Goal: Task Accomplishment & Management: Manage account settings

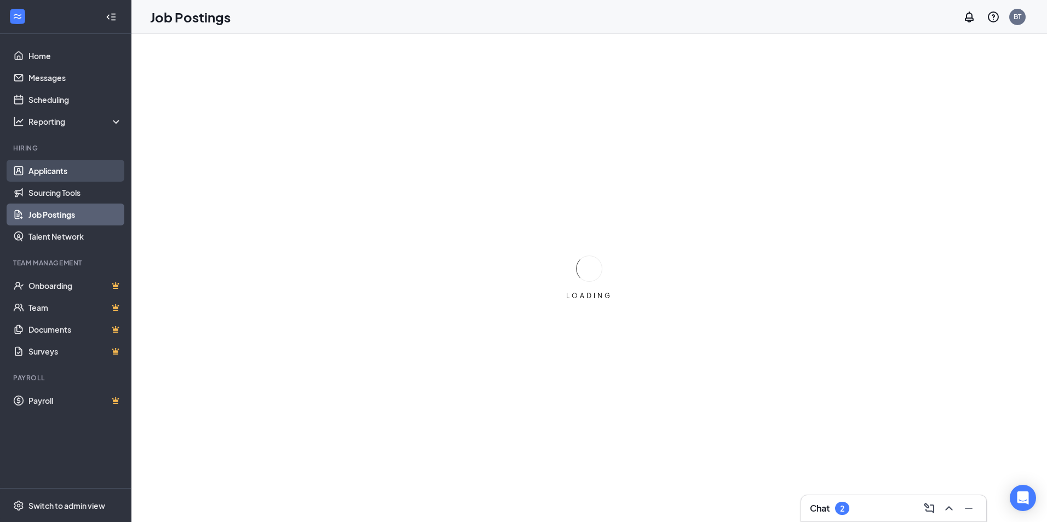
click at [58, 174] on link "Applicants" at bounding box center [75, 171] width 94 height 22
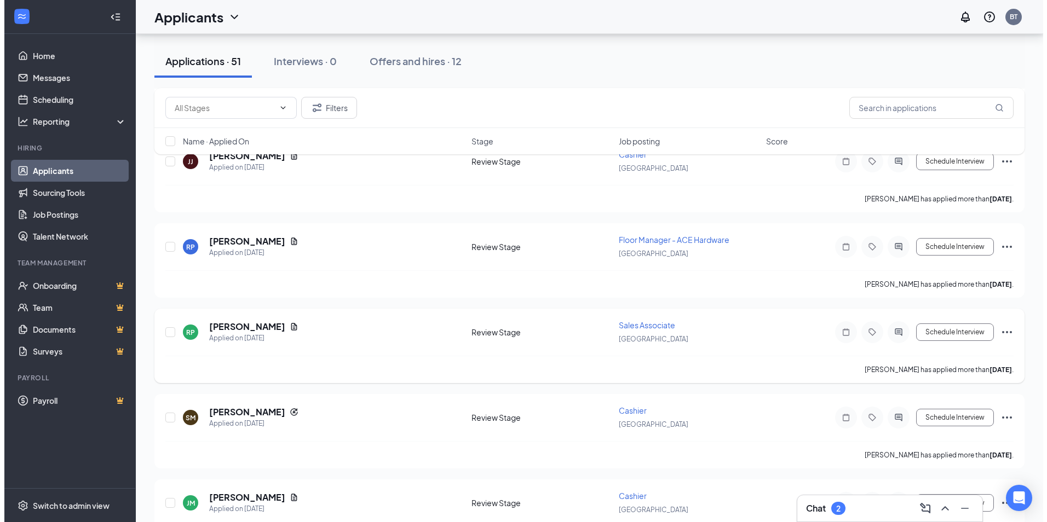
scroll to position [219, 0]
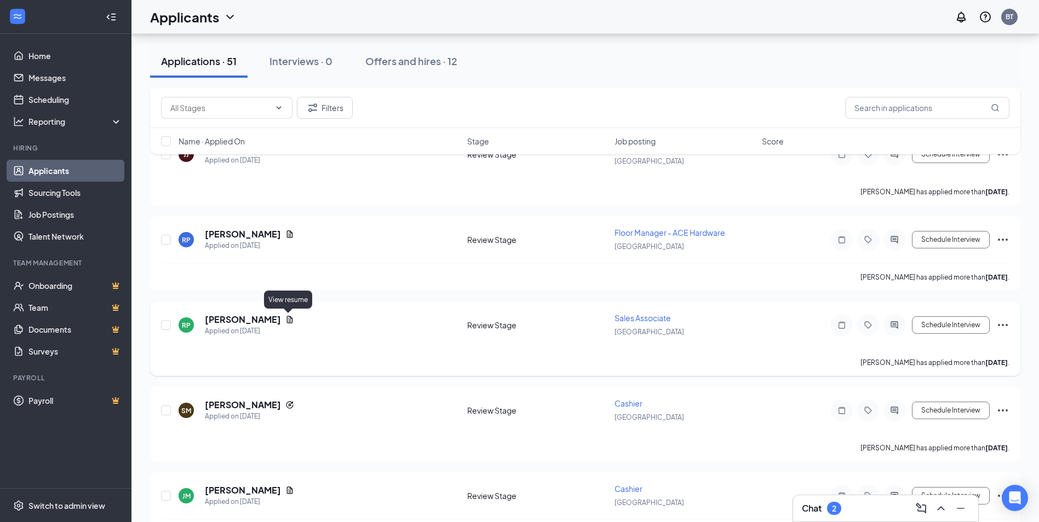
click at [289, 320] on icon "Document" at bounding box center [290, 319] width 6 height 7
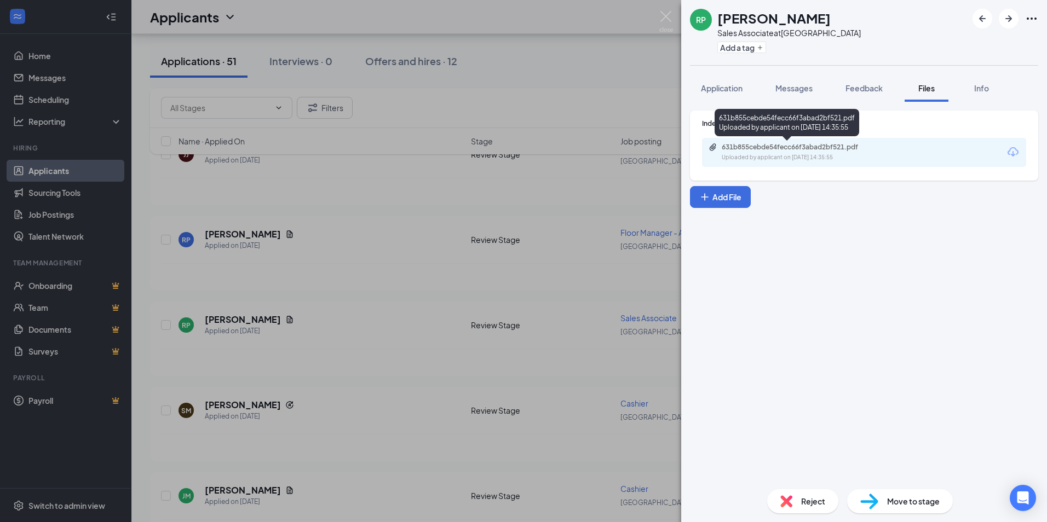
click at [793, 152] on div "631b855cebde54fecc66f3abad2bf521.pdf Uploaded by applicant on [DATE] 14:35:55" at bounding box center [797, 152] width 177 height 19
click at [734, 88] on span "Application" at bounding box center [722, 88] width 42 height 10
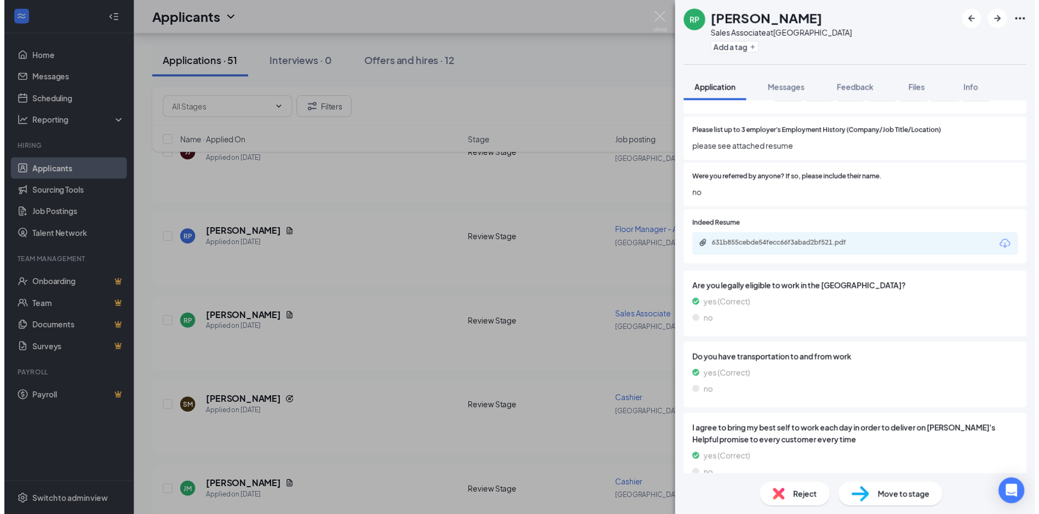
scroll to position [876, 0]
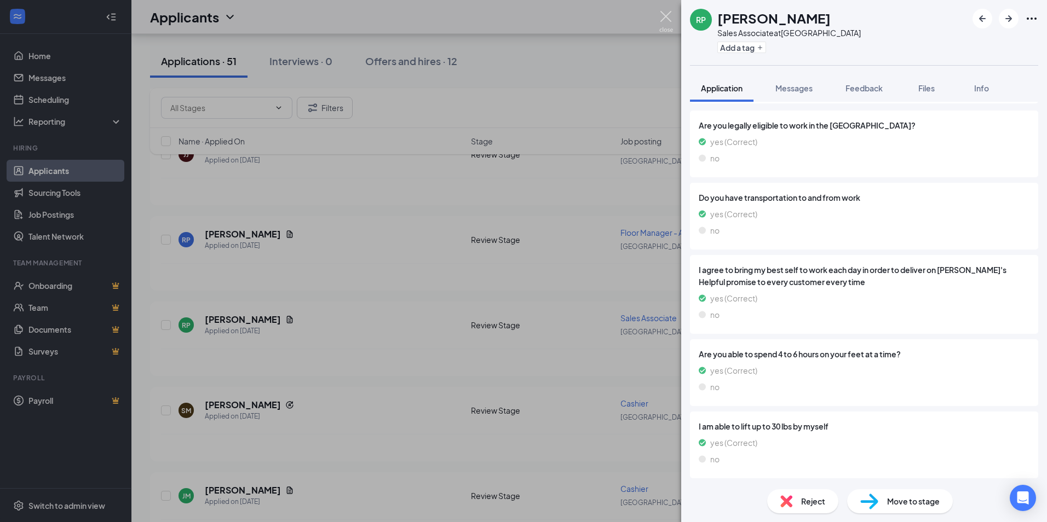
click at [665, 19] on img at bounding box center [666, 21] width 14 height 21
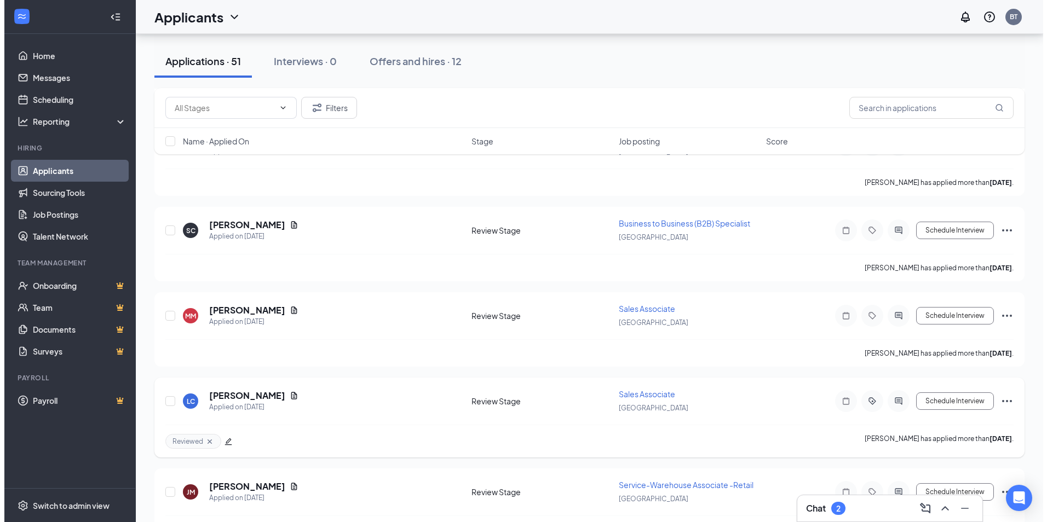
scroll to position [602, 0]
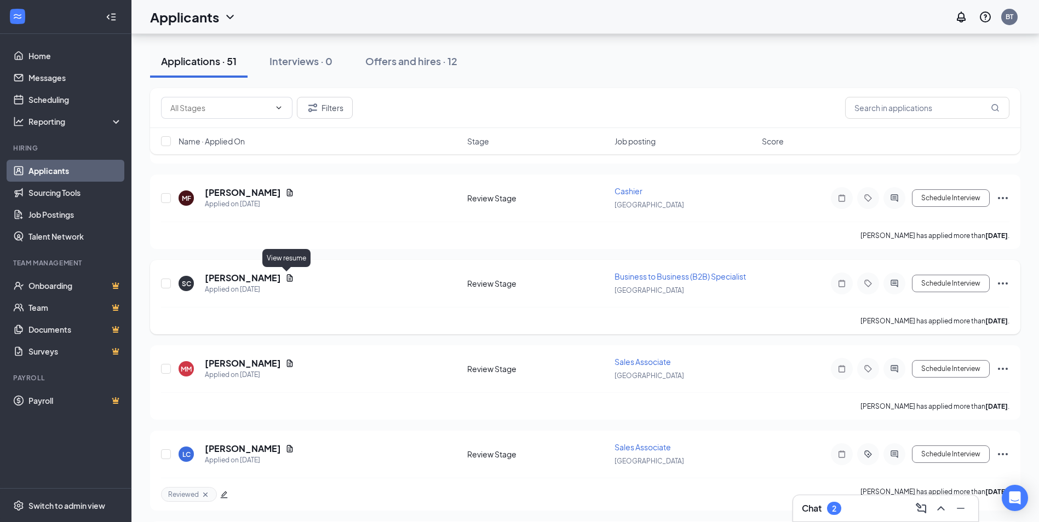
click at [287, 279] on icon "Document" at bounding box center [290, 277] width 6 height 7
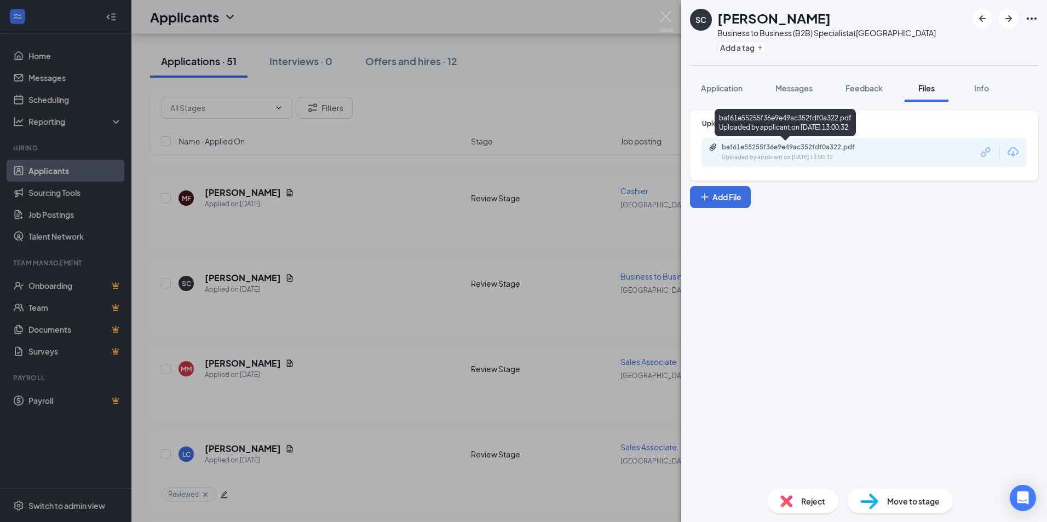
click at [756, 146] on div "baf61e55255f36e9e49ac352fdf0a322.pdf" at bounding box center [798, 147] width 153 height 9
click at [720, 84] on span "Application" at bounding box center [722, 88] width 42 height 10
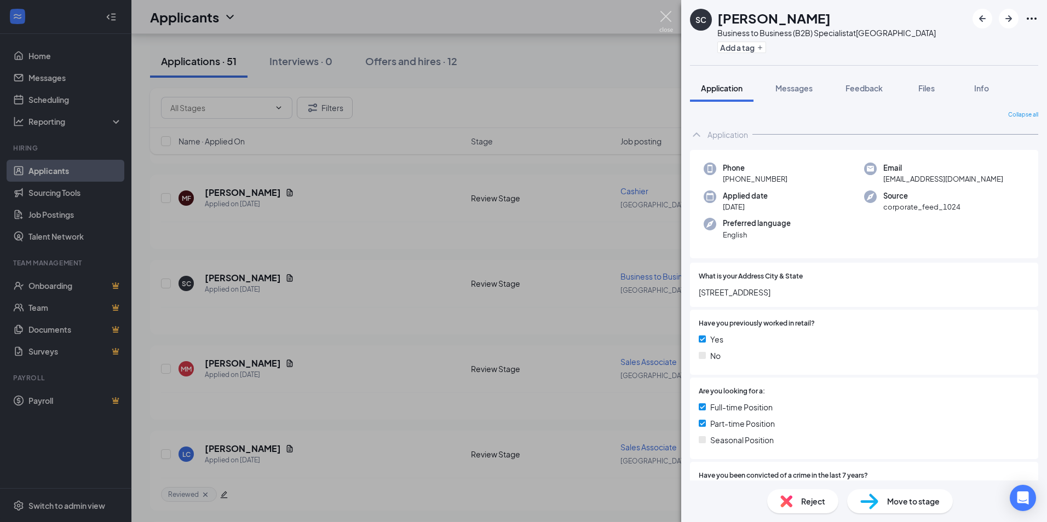
click at [667, 18] on img at bounding box center [666, 21] width 14 height 21
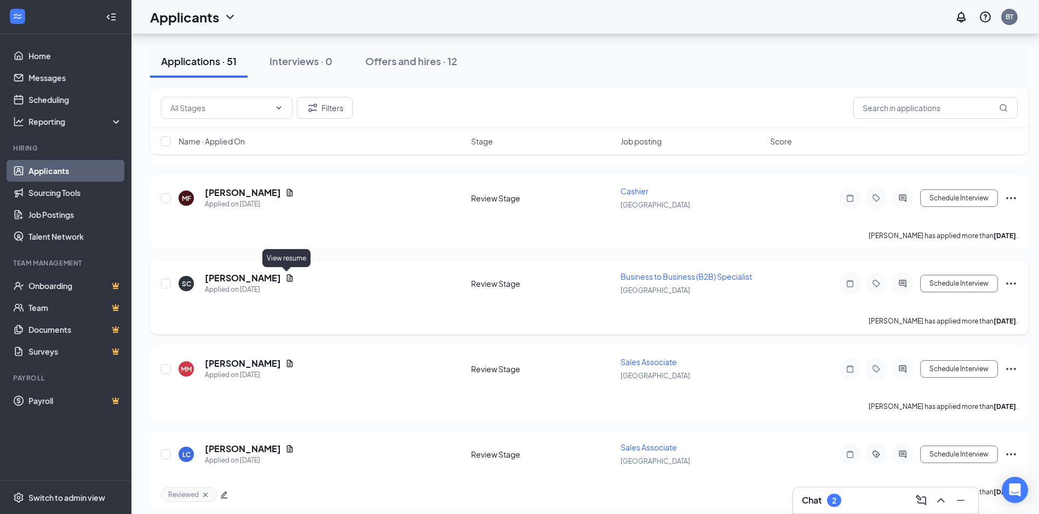
click at [287, 278] on icon "Document" at bounding box center [290, 277] width 6 height 7
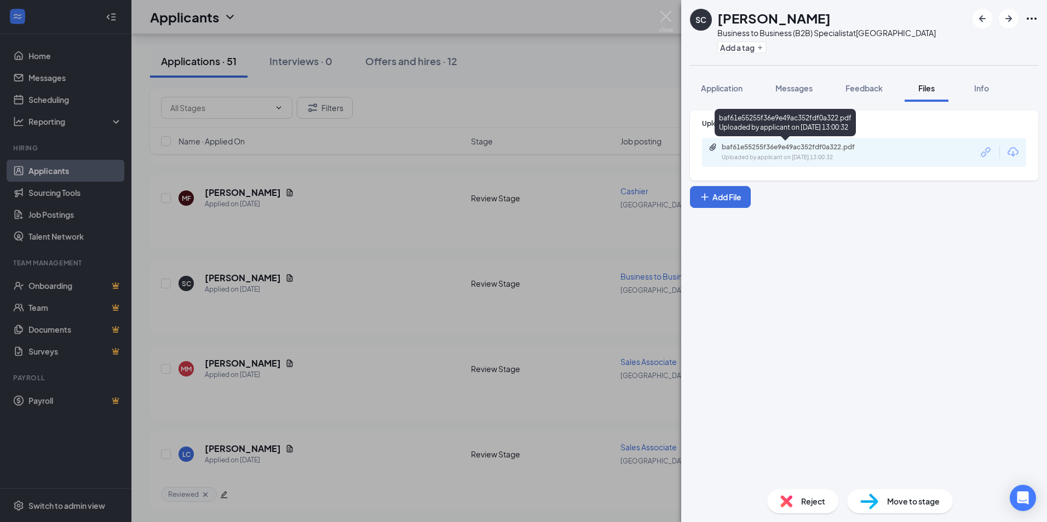
click at [771, 157] on div "Uploaded by applicant on [DATE] 13:00:32" at bounding box center [804, 157] width 164 height 9
click at [665, 14] on img at bounding box center [666, 21] width 14 height 21
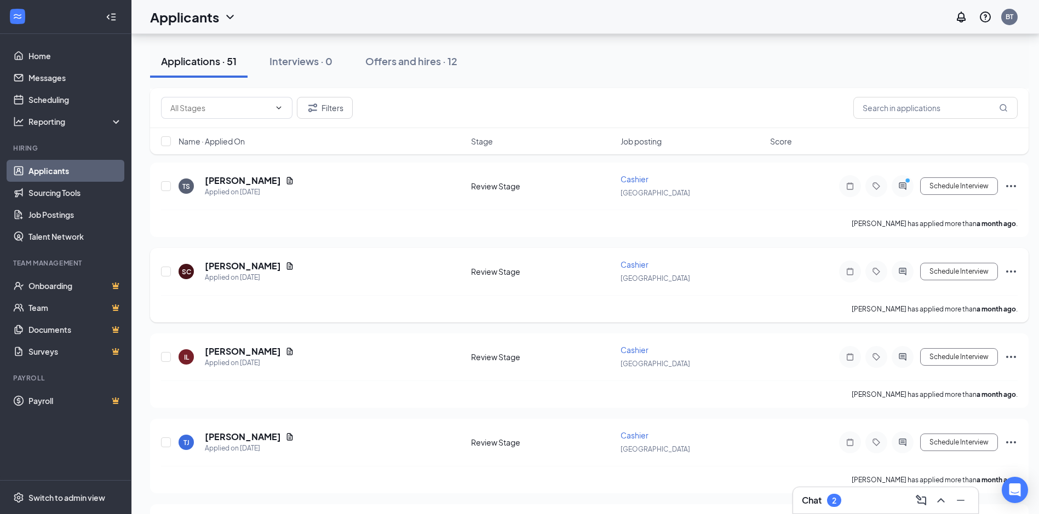
scroll to position [3113, 0]
click at [336, 112] on button "Filters" at bounding box center [325, 108] width 56 height 22
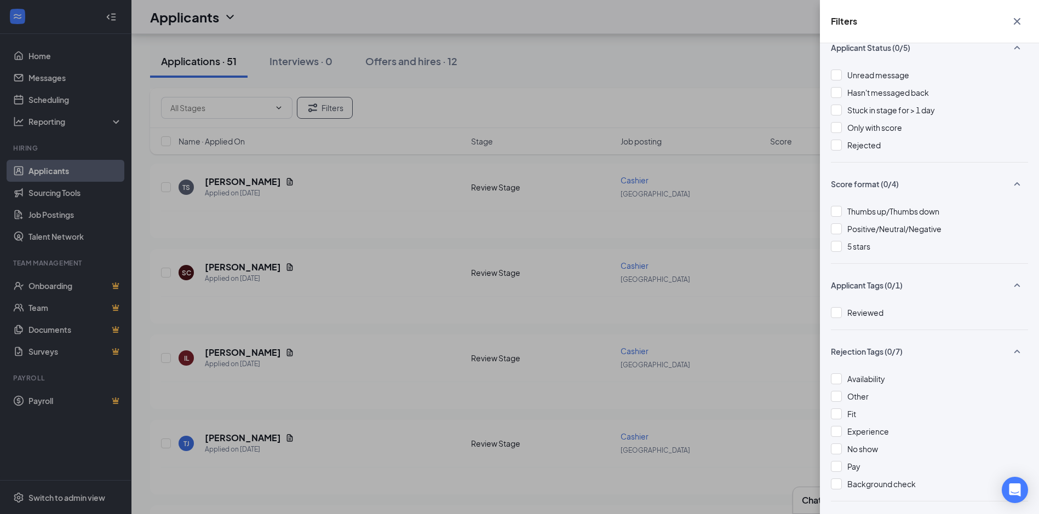
scroll to position [0, 0]
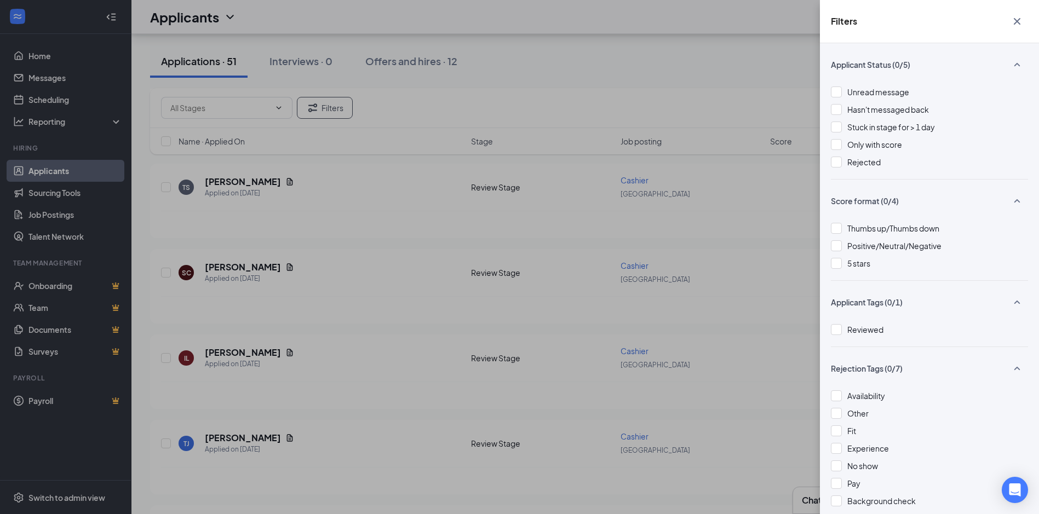
click at [1017, 20] on icon "Cross" at bounding box center [1016, 21] width 13 height 13
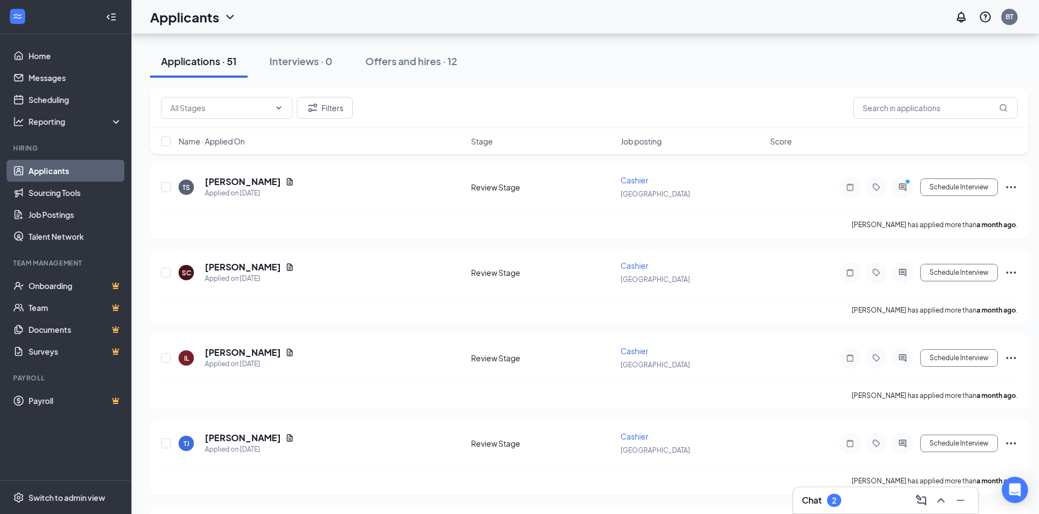
click at [217, 65] on div "Applications · 51" at bounding box center [199, 61] width 76 height 14
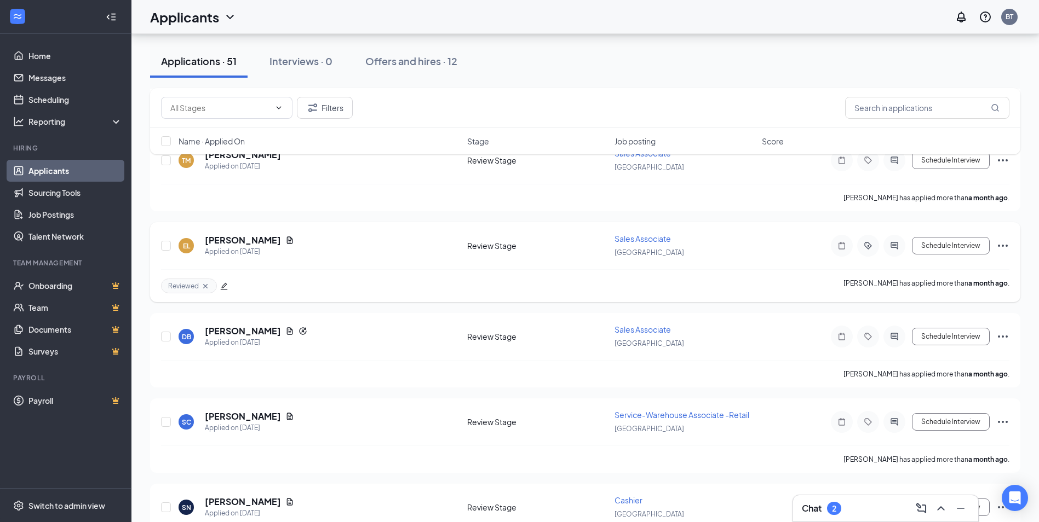
scroll to position [4036, 0]
